Goal: Navigation & Orientation: Find specific page/section

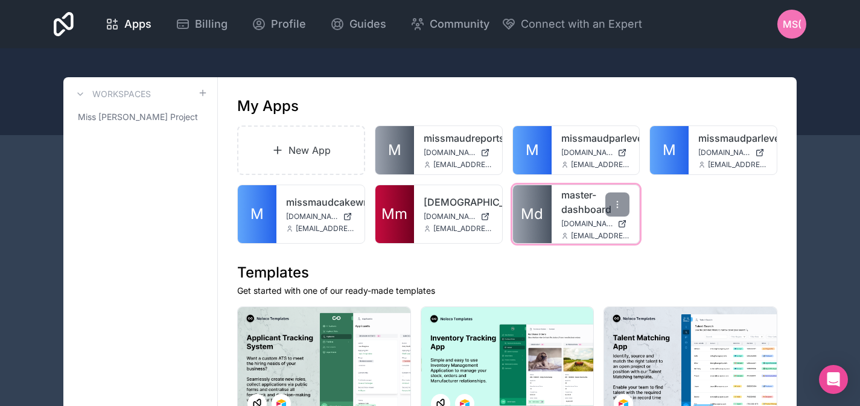
click at [592, 214] on link "master-dashboard" at bounding box center [595, 202] width 69 height 29
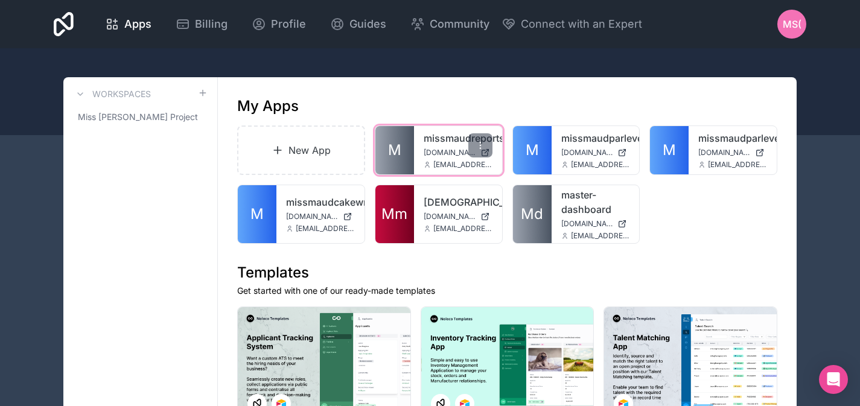
click at [443, 141] on link "missmaudreports" at bounding box center [458, 138] width 69 height 14
